Goal: Transaction & Acquisition: Download file/media

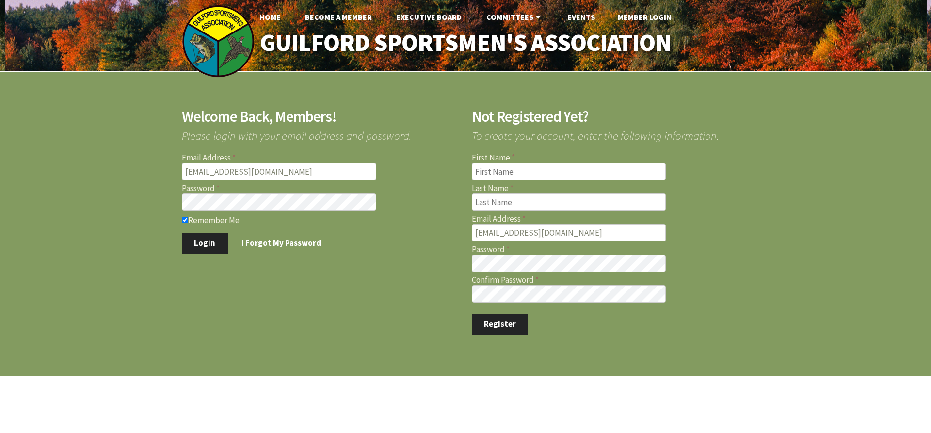
click at [203, 239] on button "Login" at bounding box center [205, 243] width 46 height 20
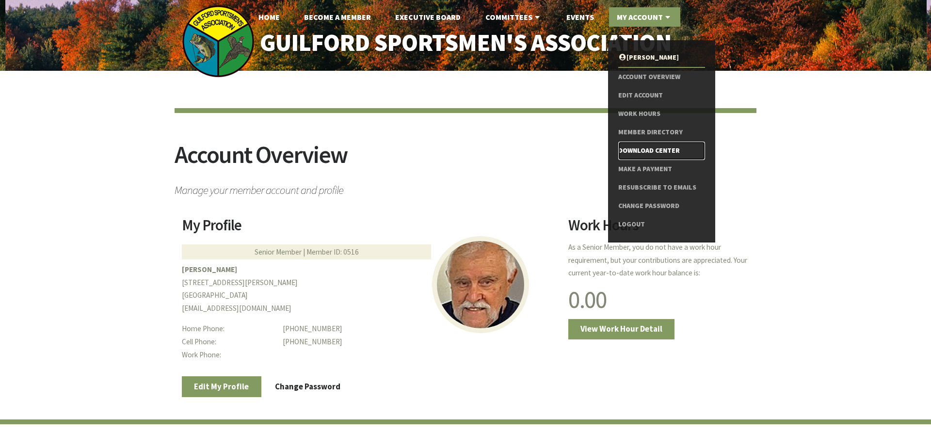
click at [658, 149] on link "Download Center" at bounding box center [661, 151] width 87 height 18
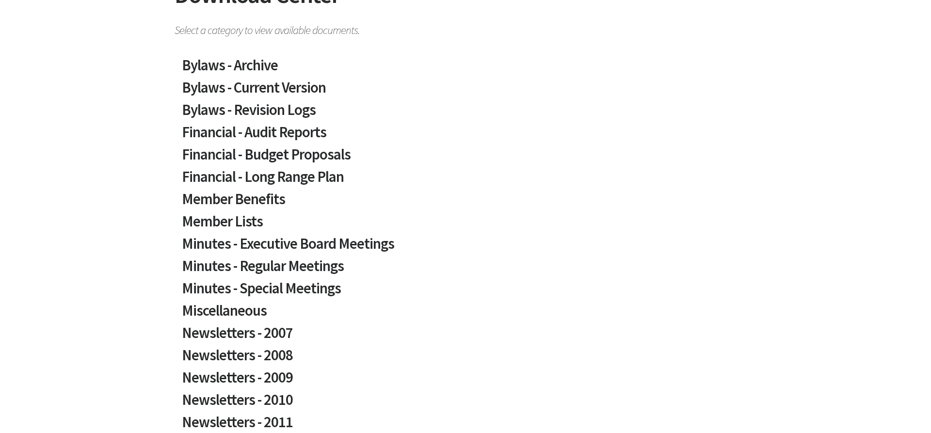
scroll to position [198, 0]
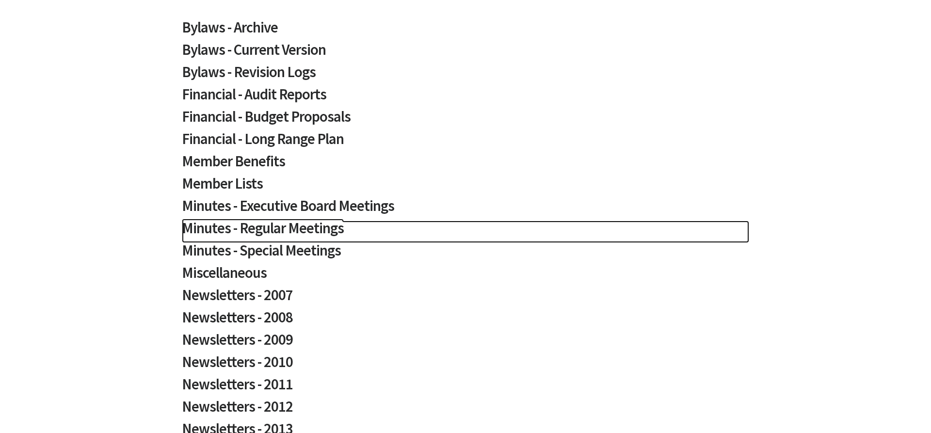
click at [310, 229] on h2 "Minutes - Regular Meetings" at bounding box center [465, 232] width 567 height 22
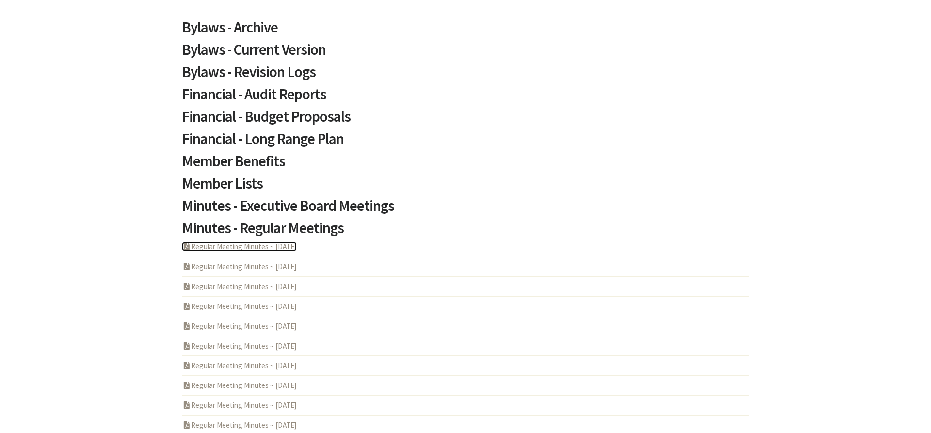
click at [285, 250] on link "PDF Acrobat Document Regular Meeting Minutes ~ 2025-07-10" at bounding box center [239, 246] width 115 height 9
